Goal: Information Seeking & Learning: Check status

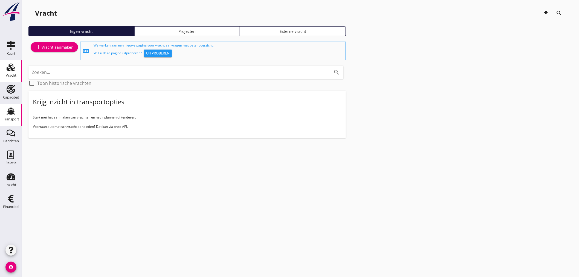
click at [7, 108] on icon "Transport" at bounding box center [11, 111] width 9 height 9
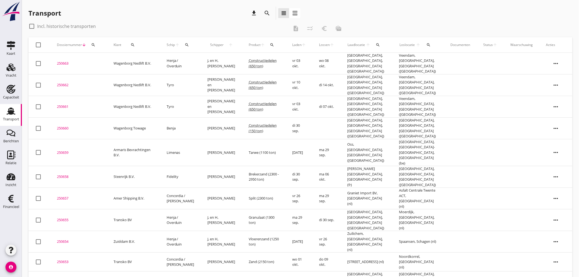
click at [92, 104] on div "250661" at bounding box center [79, 106] width 44 height 5
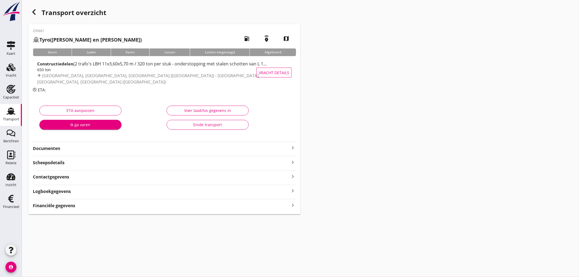
drag, startPoint x: 95, startPoint y: 78, endPoint x: 87, endPoint y: 78, distance: 7.9
click at [95, 78] on span "[GEOGRAPHIC_DATA], [GEOGRAPHIC_DATA], [GEOGRAPHIC_DATA] ([GEOGRAPHIC_DATA]) - […" at bounding box center [148, 79] width 223 height 12
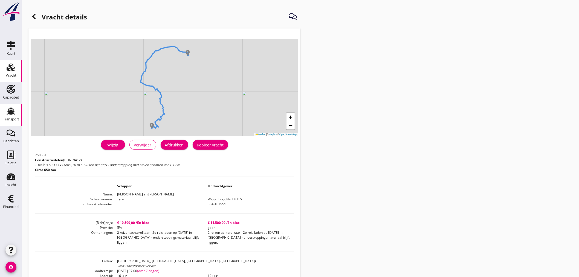
drag, startPoint x: 10, startPoint y: 116, endPoint x: 10, endPoint y: 113, distance: 3.6
click at [10, 116] on div "Transport" at bounding box center [11, 120] width 16 height 8
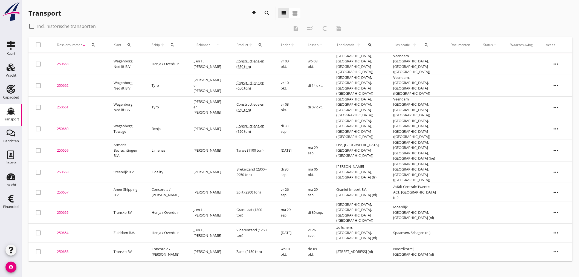
click at [102, 78] on td "250662 upload_file Drop hier uw bestand om het aan het dossier toe te voegen" at bounding box center [78, 86] width 57 height 22
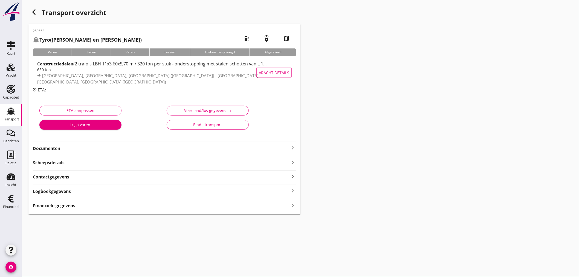
click at [49, 67] on strong "Constructiedelen" at bounding box center [55, 63] width 36 height 5
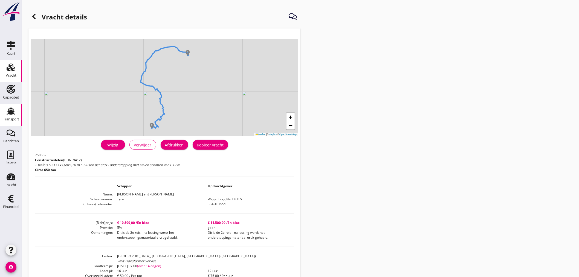
click at [14, 116] on div "Transport" at bounding box center [11, 120] width 16 height 8
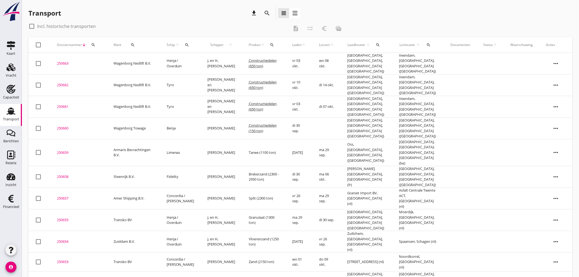
click at [300, 58] on td "vr 03 okt." at bounding box center [299, 64] width 27 height 22
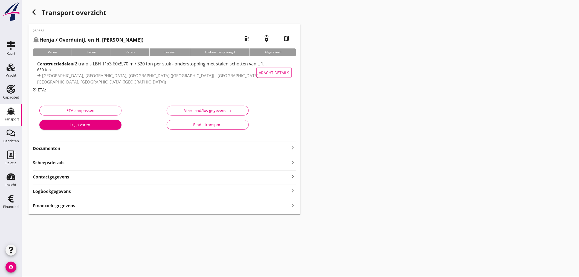
click at [121, 76] on span "[GEOGRAPHIC_DATA], [GEOGRAPHIC_DATA], [GEOGRAPHIC_DATA] ([GEOGRAPHIC_DATA]) - […" at bounding box center [148, 79] width 223 height 12
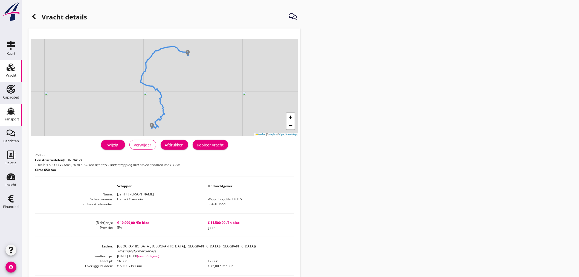
drag, startPoint x: 12, startPoint y: 110, endPoint x: 1, endPoint y: 110, distance: 11.0
click at [12, 110] on icon "Transport" at bounding box center [11, 111] width 9 height 9
